Goal: Information Seeking & Learning: Understand process/instructions

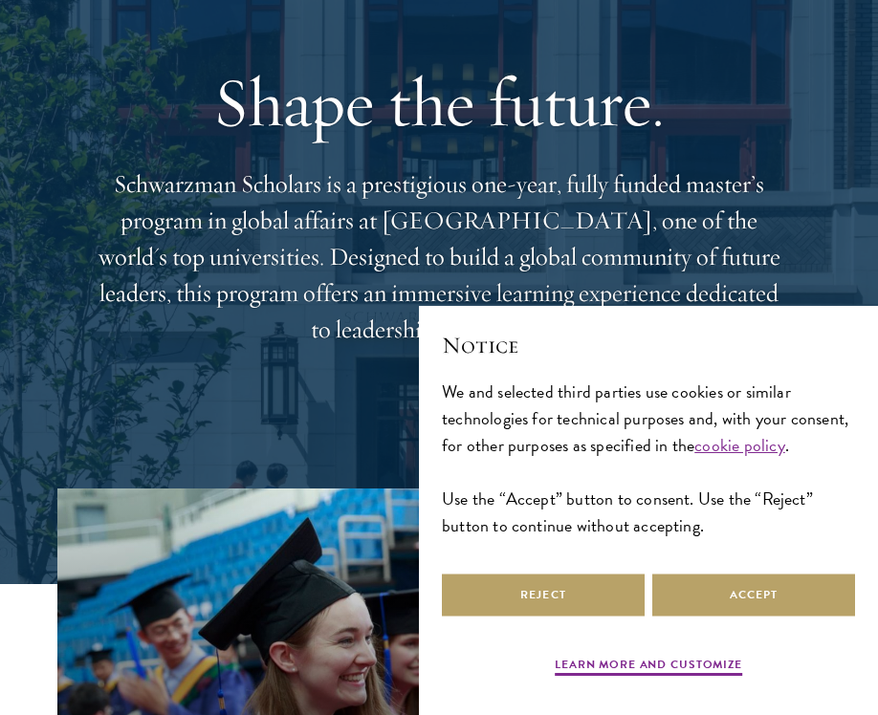
scroll to position [162, 0]
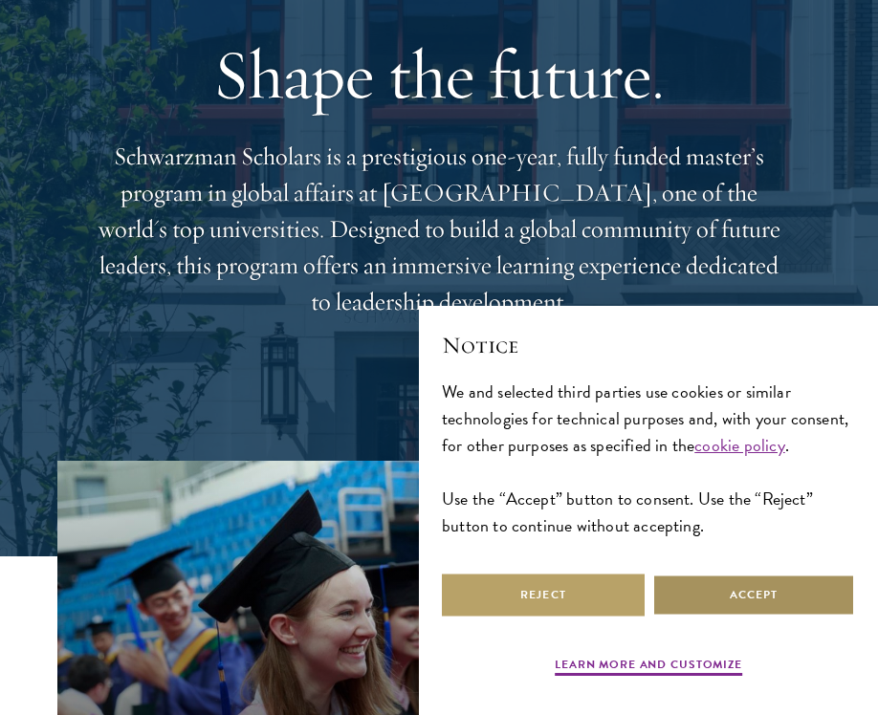
click at [748, 597] on button "Accept" at bounding box center [753, 595] width 203 height 43
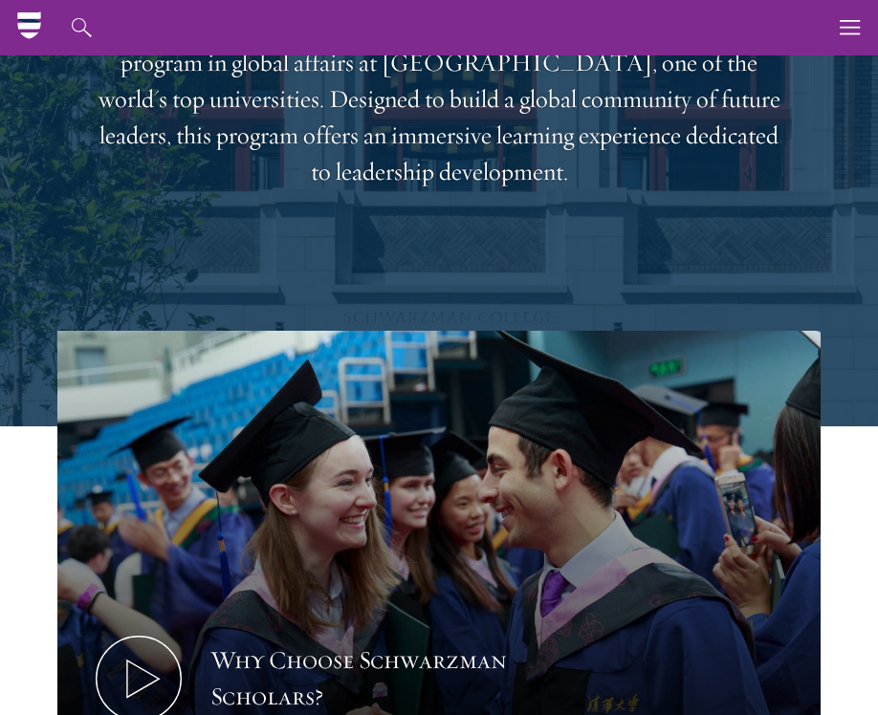
scroll to position [0, 0]
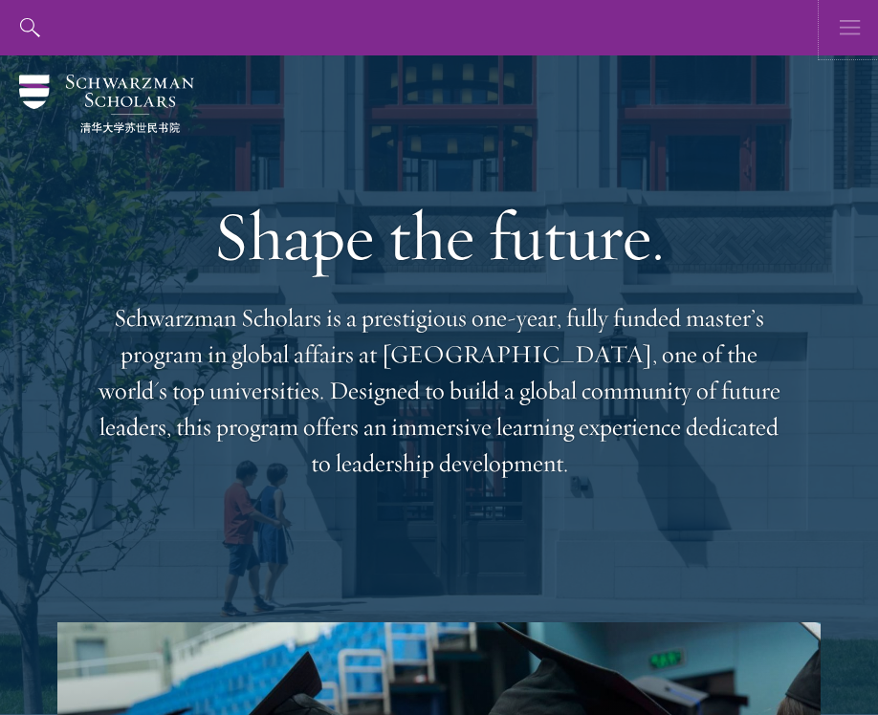
click at [839, 27] on use "button" at bounding box center [849, 27] width 20 height 14
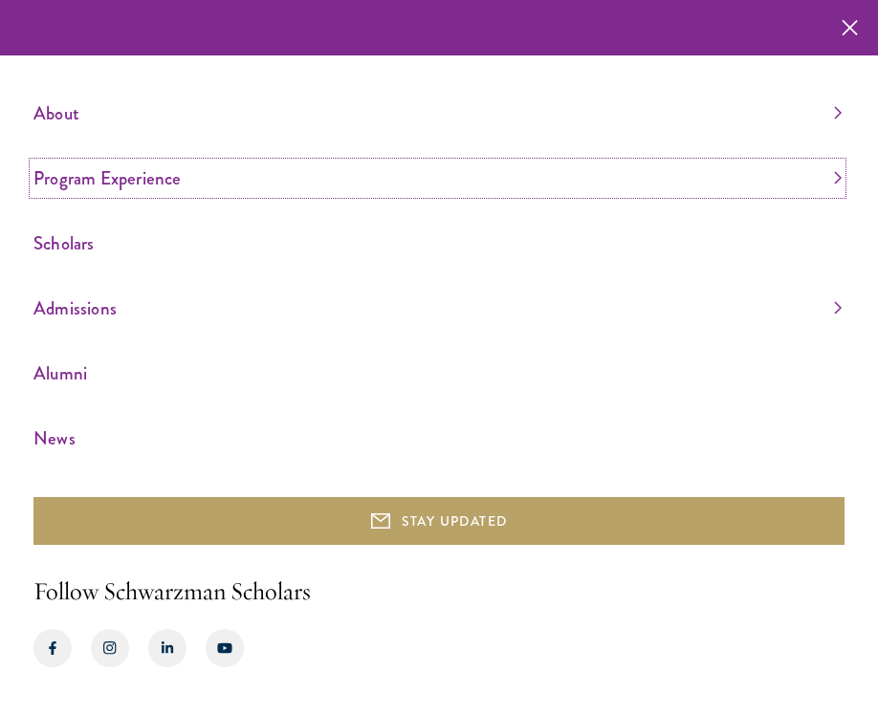
click at [103, 182] on link "Program Experience" at bounding box center [437, 179] width 808 height 32
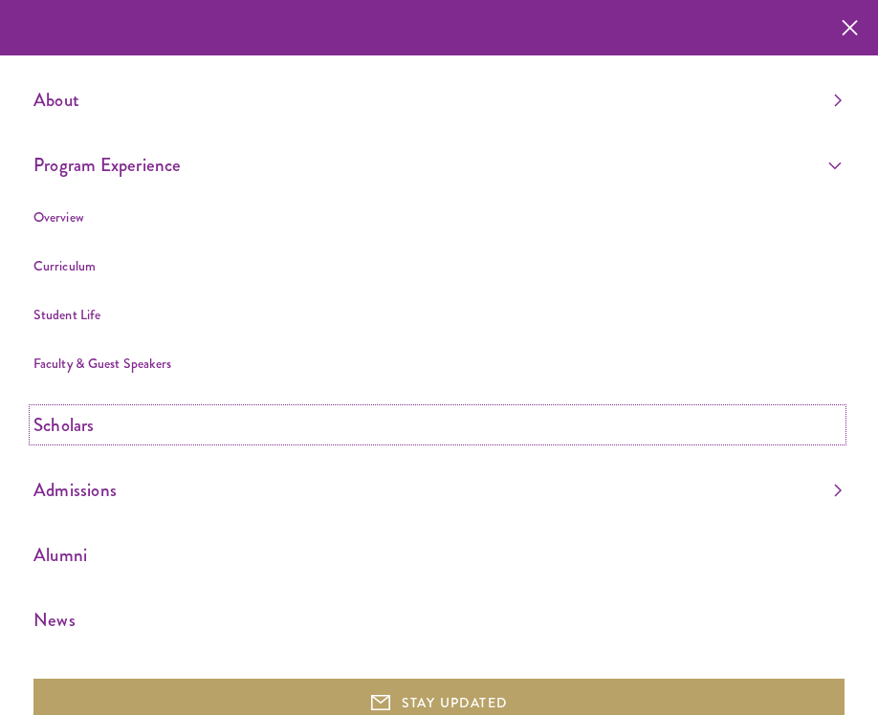
click at [76, 433] on link "Scholars" at bounding box center [437, 425] width 808 height 32
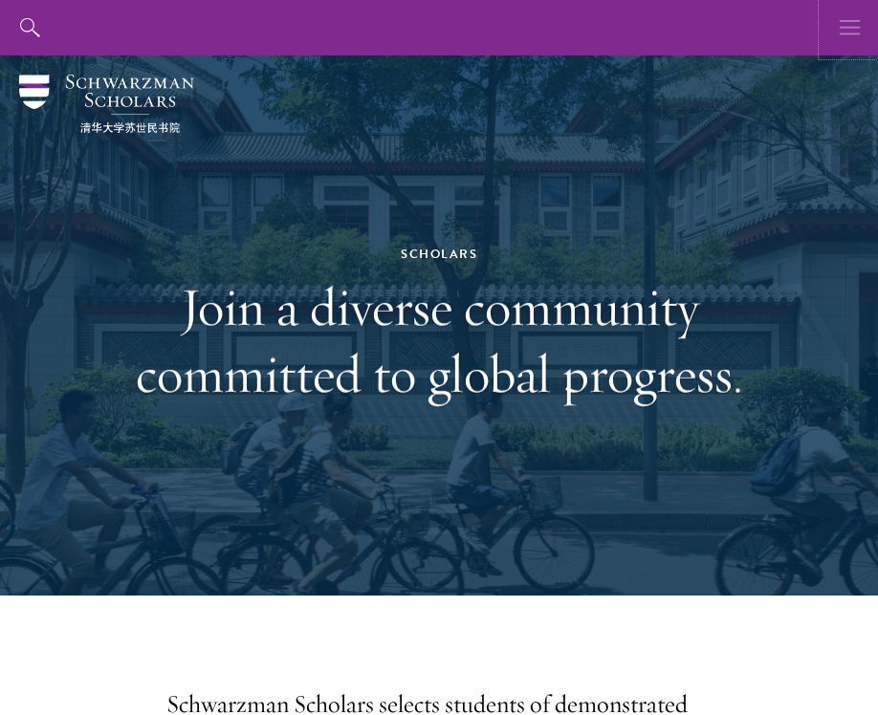
click at [837, 24] on button "button" at bounding box center [849, 27] width 55 height 55
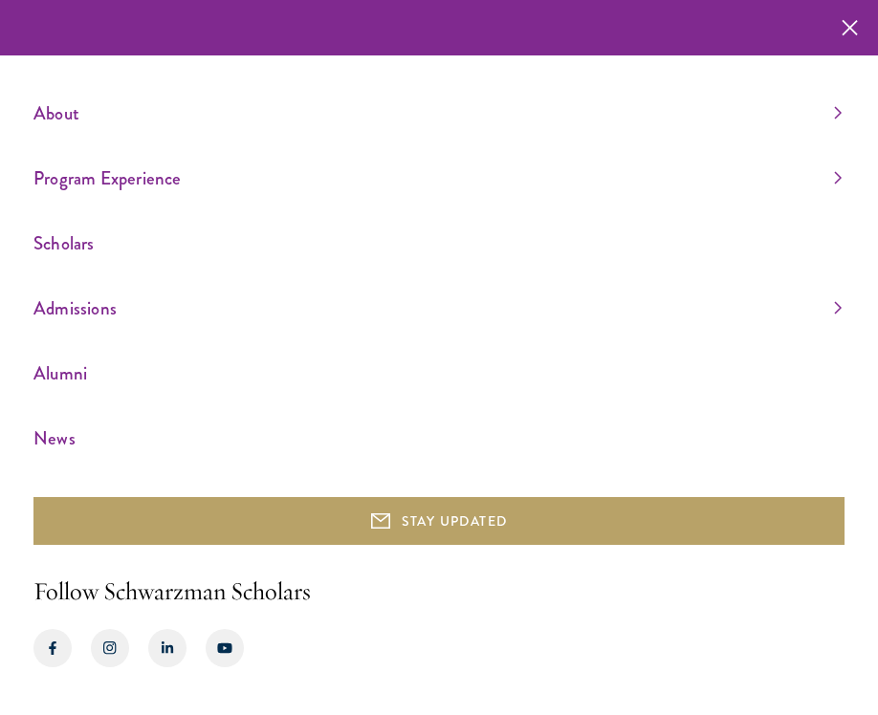
click at [80, 333] on ul "About Overview Leadership Donors Program Experience Overview Curriculum Student…" at bounding box center [438, 276] width 811 height 357
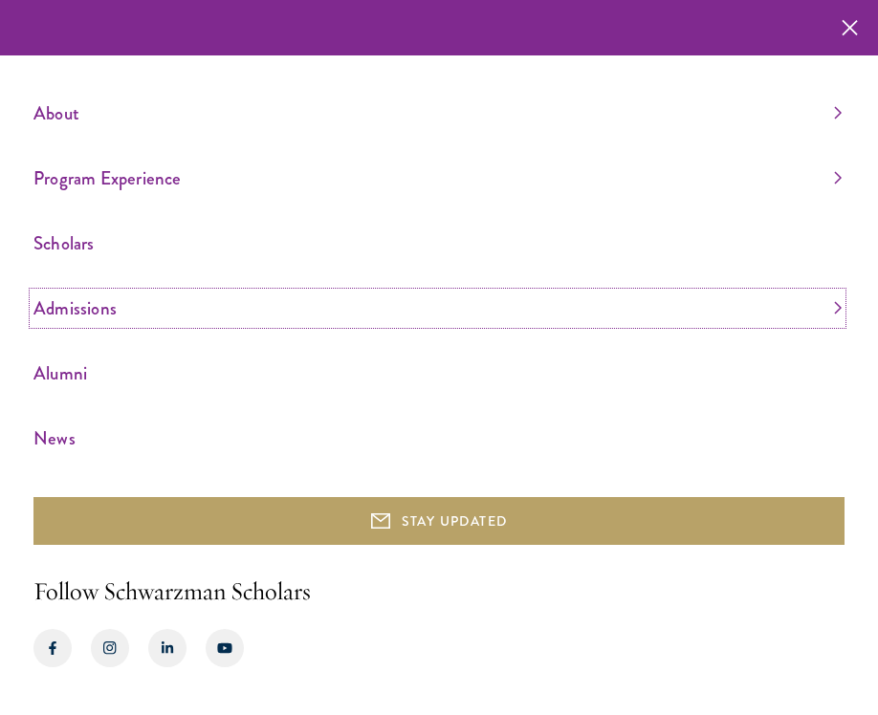
click at [102, 311] on link "Admissions" at bounding box center [437, 309] width 808 height 32
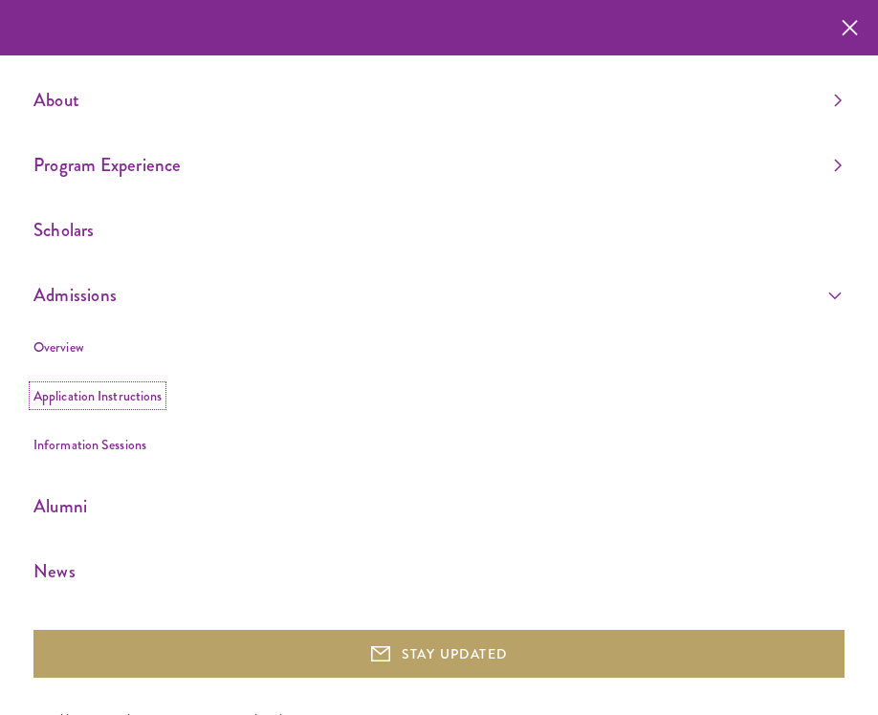
click at [109, 395] on link "Application Instructions" at bounding box center [97, 395] width 128 height 19
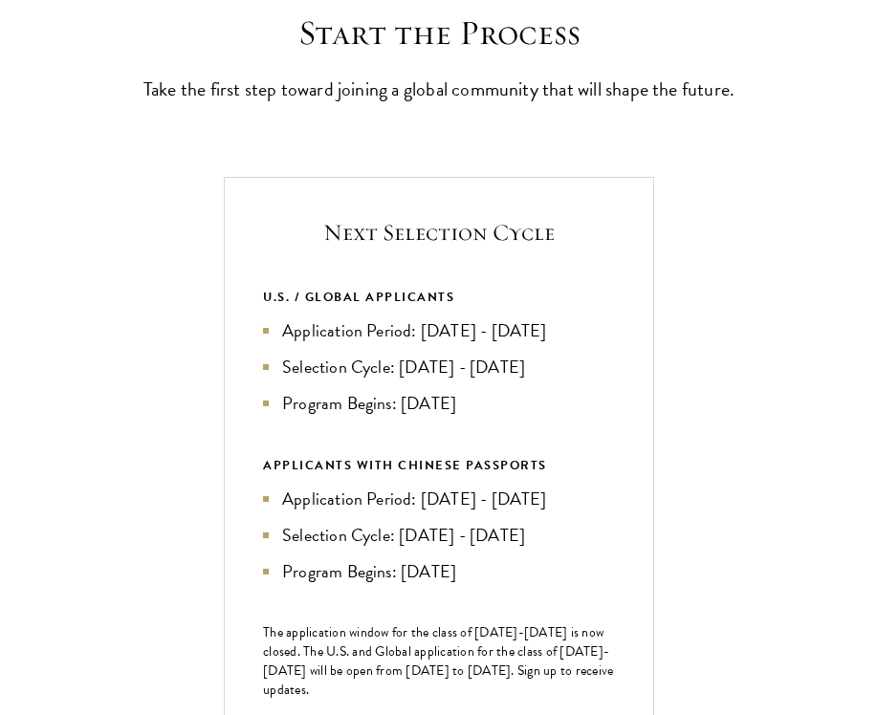
scroll to position [548, 0]
